Goal: Communication & Community: Answer question/provide support

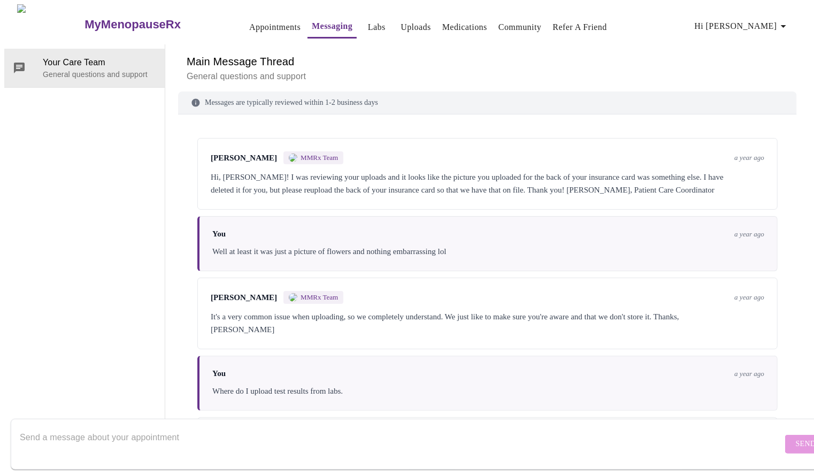
scroll to position [2601, 0]
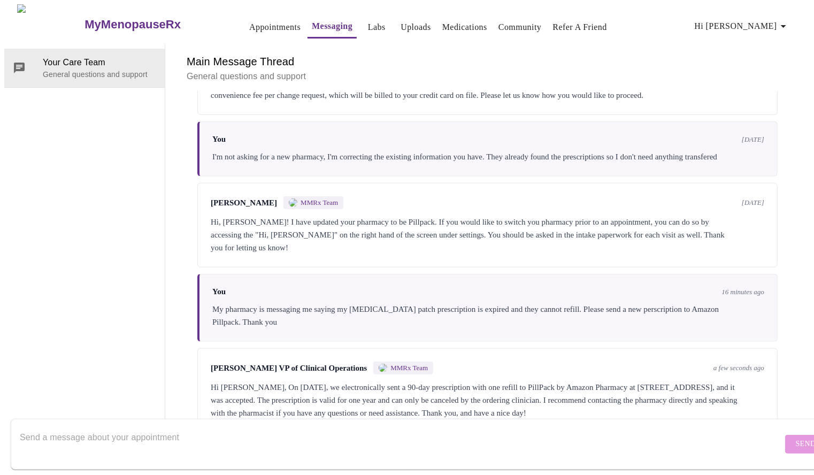
click at [523, 429] on textarea "Send a message about your appointment" at bounding box center [401, 444] width 763 height 34
type textarea "Can you please resend it, they say they didn't receive it"
click at [796, 438] on span "Send" at bounding box center [806, 444] width 20 height 13
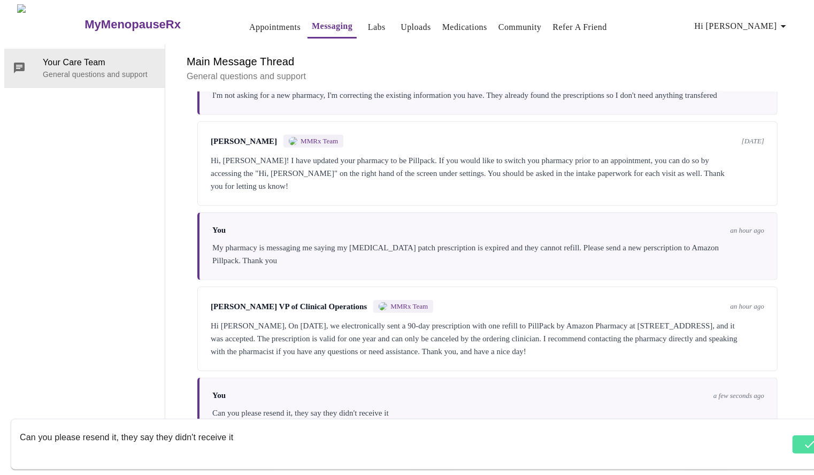
scroll to position [2665, 0]
